Goal: Information Seeking & Learning: Understand process/instructions

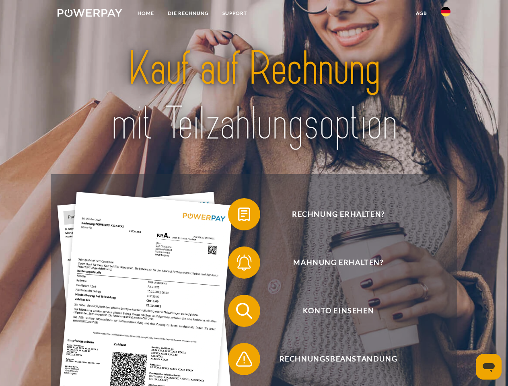
click at [90, 14] on img at bounding box center [90, 13] width 65 height 8
click at [446, 14] on img at bounding box center [446, 12] width 10 height 10
click at [421, 13] on link "agb" at bounding box center [421, 13] width 25 height 14
click at [238, 216] on span at bounding box center [232, 214] width 40 height 40
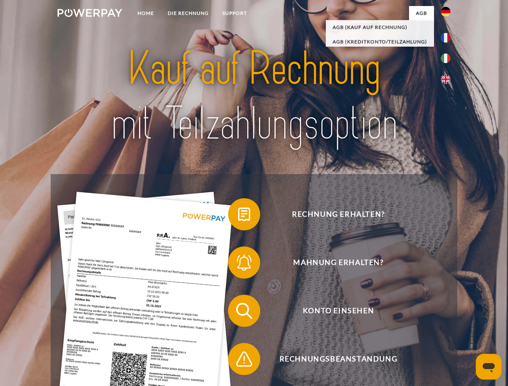
click at [238, 264] on span at bounding box center [232, 263] width 40 height 40
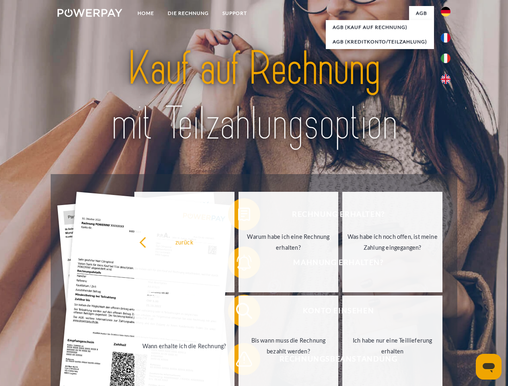
click at [239, 313] on link "Bis wann muss die Rechnung bezahlt werden?" at bounding box center [289, 346] width 100 height 101
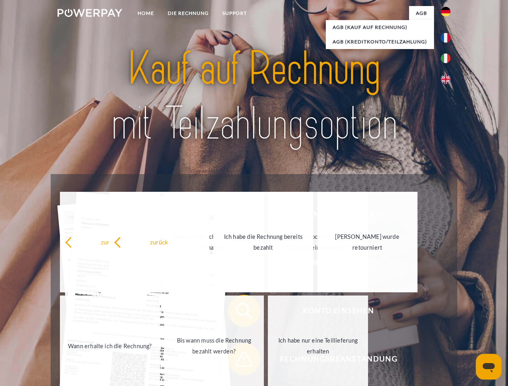
click at [238, 361] on span at bounding box center [232, 359] width 40 height 40
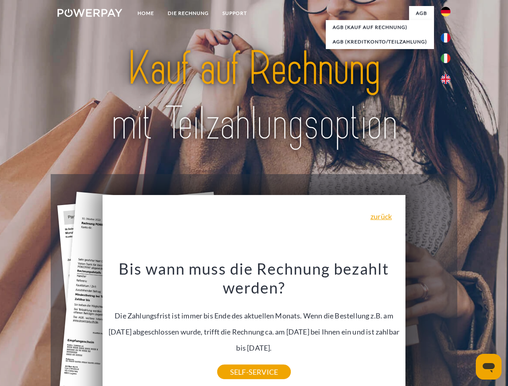
click at [489, 367] on icon "Messaging-Fenster öffnen" at bounding box center [489, 368] width 12 height 10
